Goal: Book appointment/travel/reservation

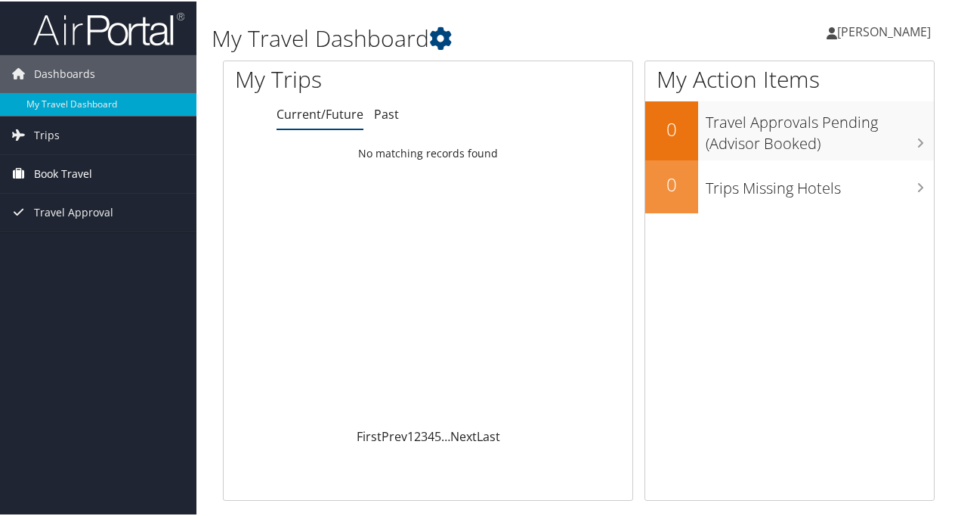
click at [70, 172] on span "Book Travel" at bounding box center [63, 172] width 58 height 38
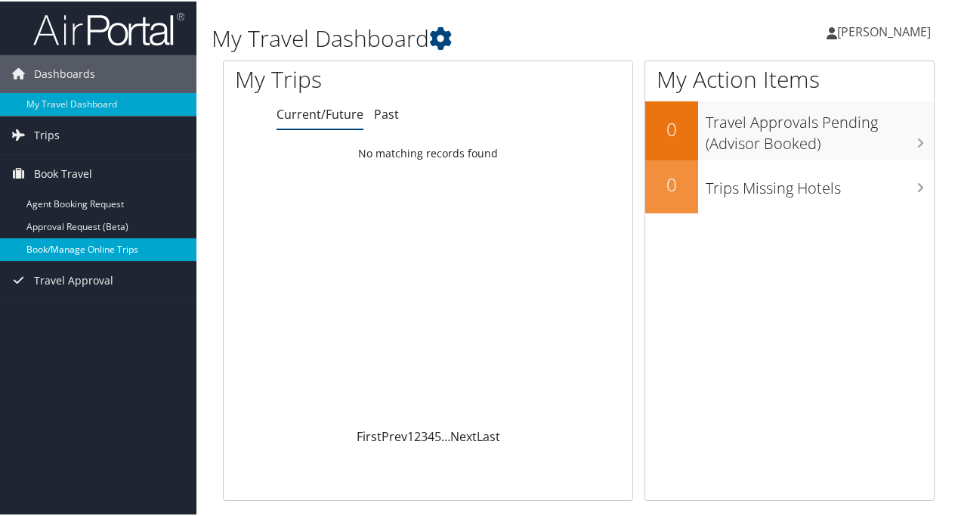
click at [65, 248] on link "Book/Manage Online Trips" at bounding box center [98, 248] width 197 height 23
